Goal: Task Accomplishment & Management: Manage account settings

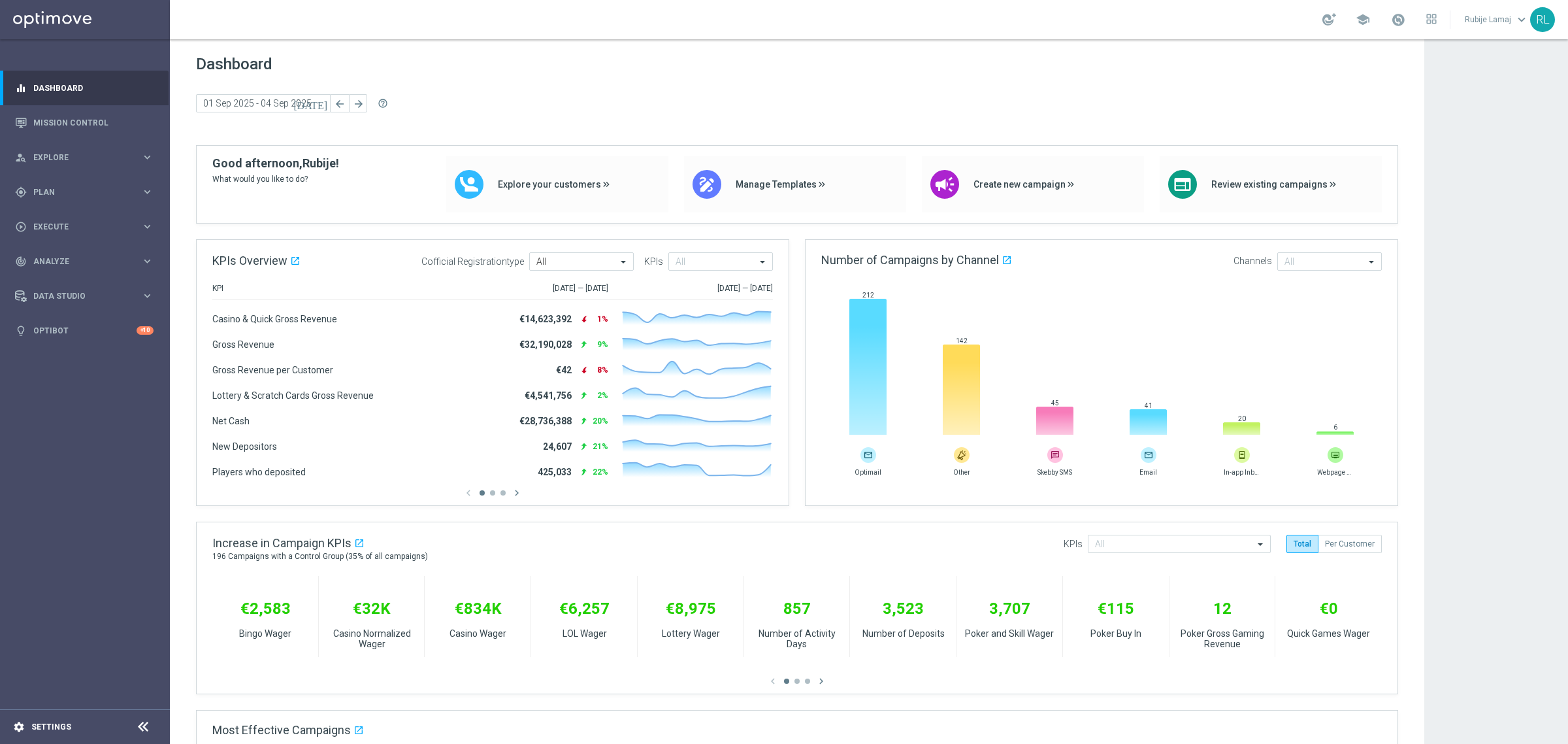
click at [18, 724] on icon "settings" at bounding box center [19, 726] width 12 height 12
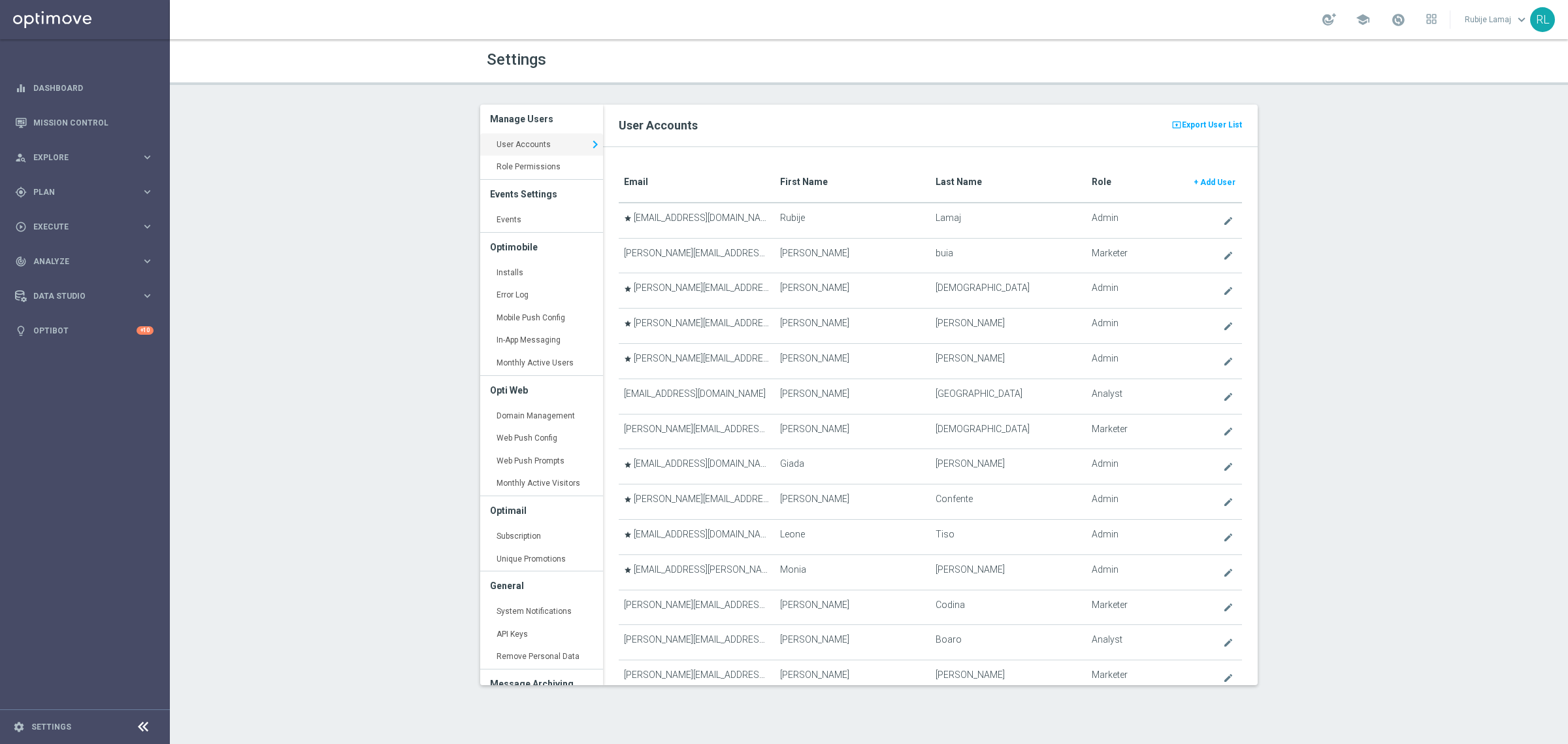
click at [798, 186] on translate "First Name" at bounding box center [804, 182] width 48 height 10
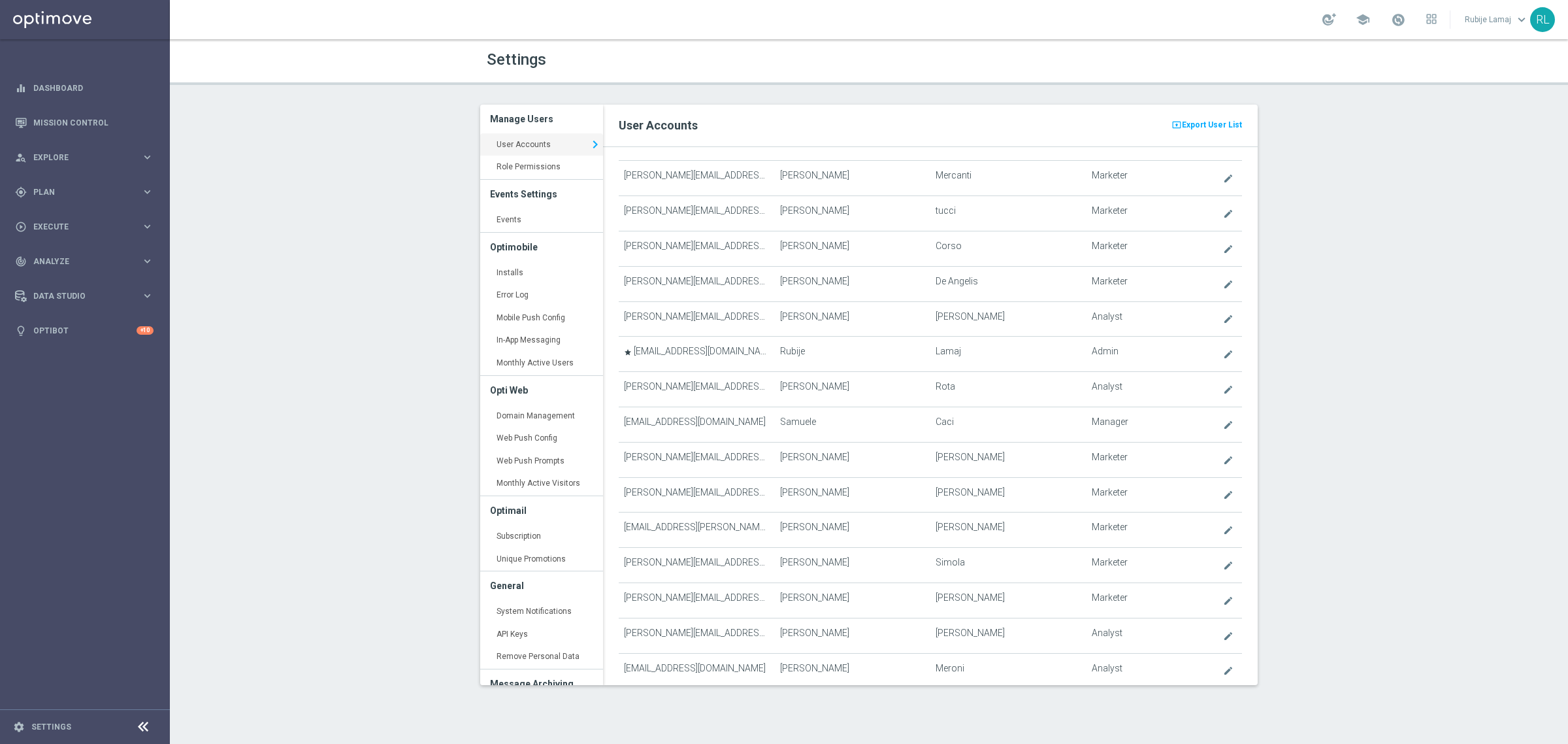
scroll to position [4353, 0]
click at [1268, 640] on div "Settings Manage Users User Accounts keyboard_arrow_right Role Permissions keybo…" at bounding box center [869, 391] width 1398 height 704
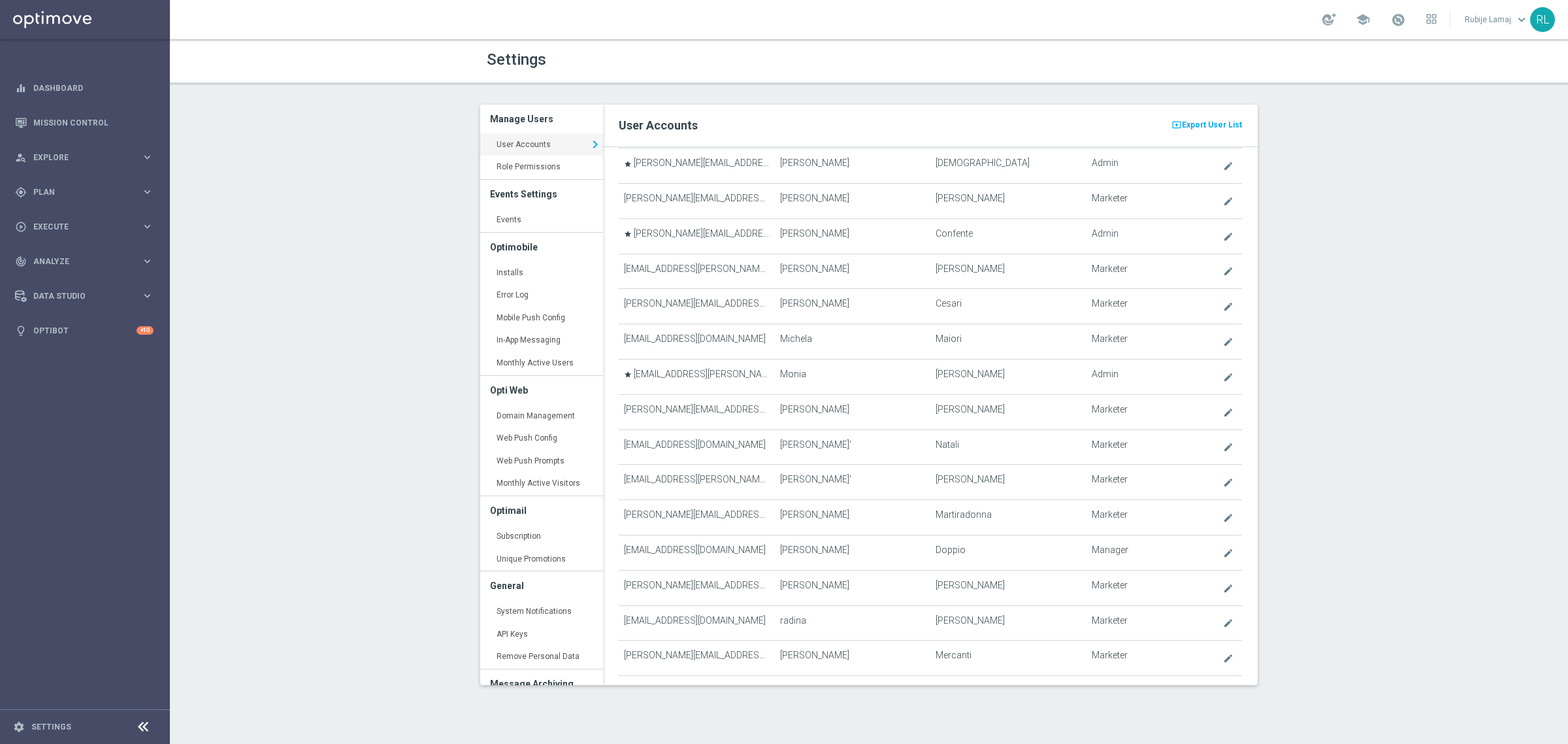
scroll to position [3347, 0]
